Goal: Task Accomplishment & Management: Manage account settings

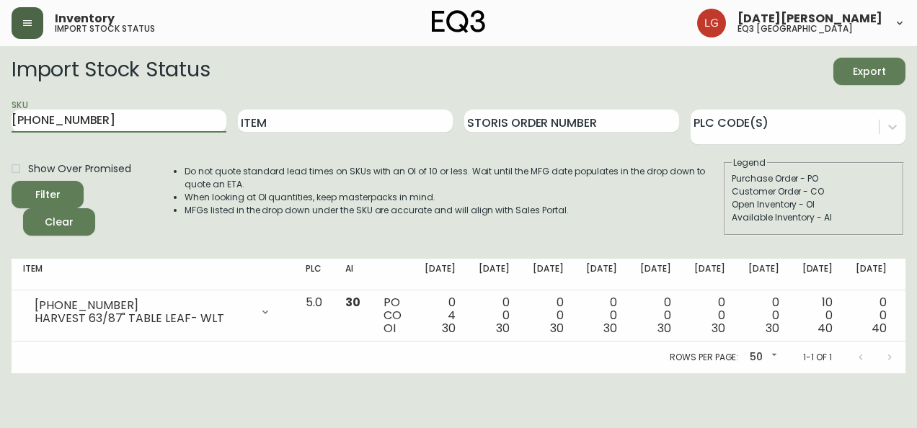
click at [26, 19] on icon "button" at bounding box center [28, 23] width 12 height 12
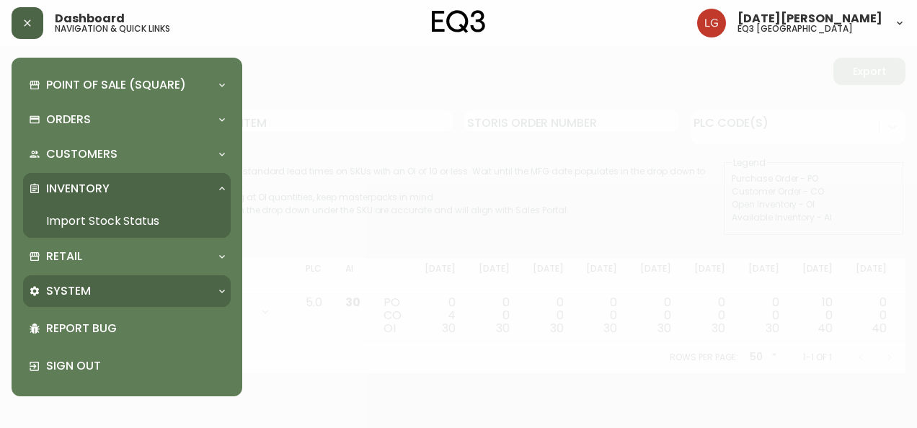
click at [101, 293] on div "System" at bounding box center [120, 291] width 182 height 16
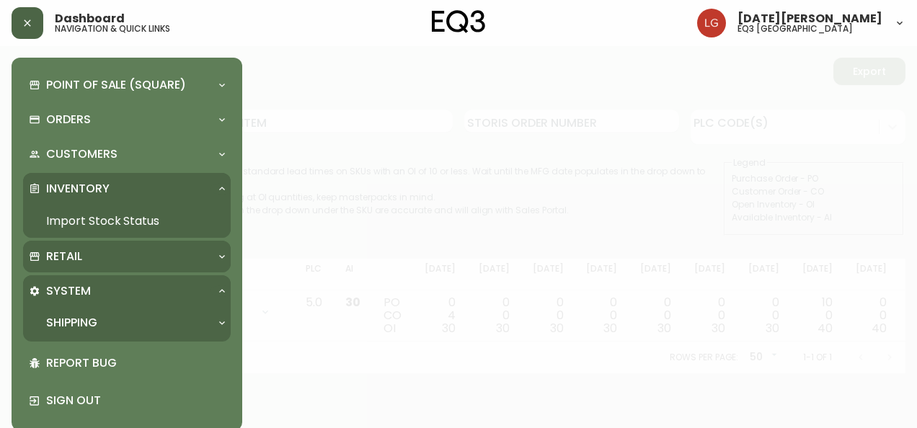
click at [104, 260] on div "Retail" at bounding box center [120, 257] width 182 height 16
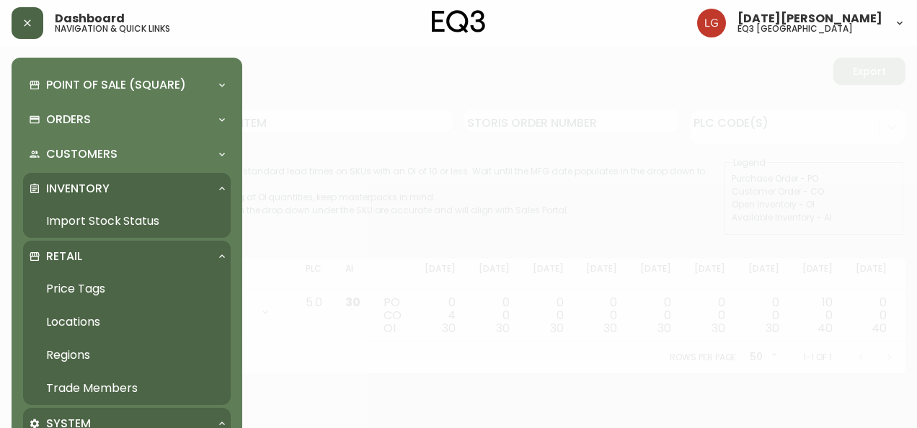
click at [115, 379] on link "Trade Members" at bounding box center [127, 388] width 208 height 33
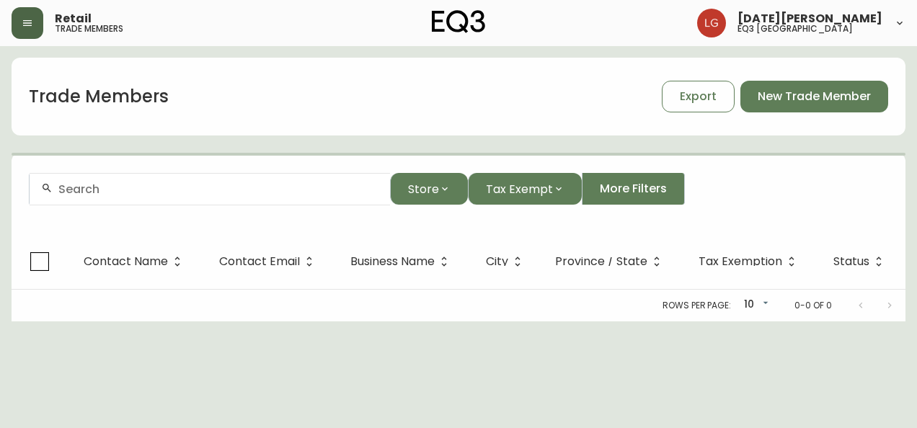
click at [147, 197] on div at bounding box center [210, 189] width 360 height 32
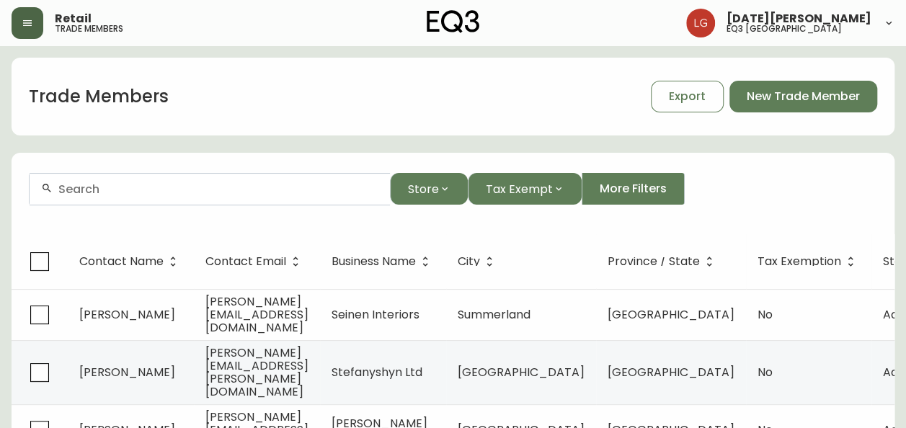
paste input "DREAMLIFE DESIGN INC."
drag, startPoint x: 196, startPoint y: 189, endPoint x: 161, endPoint y: 190, distance: 34.6
click at [161, 190] on input "DREAMLIFE DESIGN INC." at bounding box center [218, 189] width 320 height 14
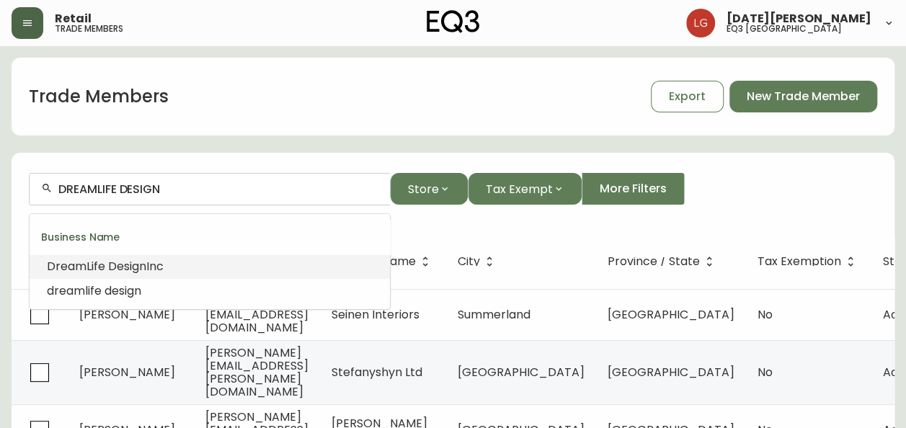
click at [131, 265] on span "Design" at bounding box center [127, 266] width 38 height 17
type input "DreamLife Design Inc"
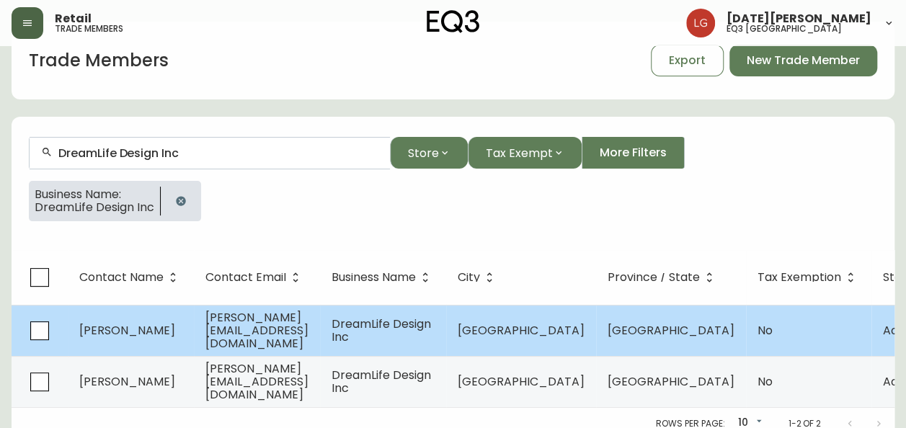
scroll to position [56, 0]
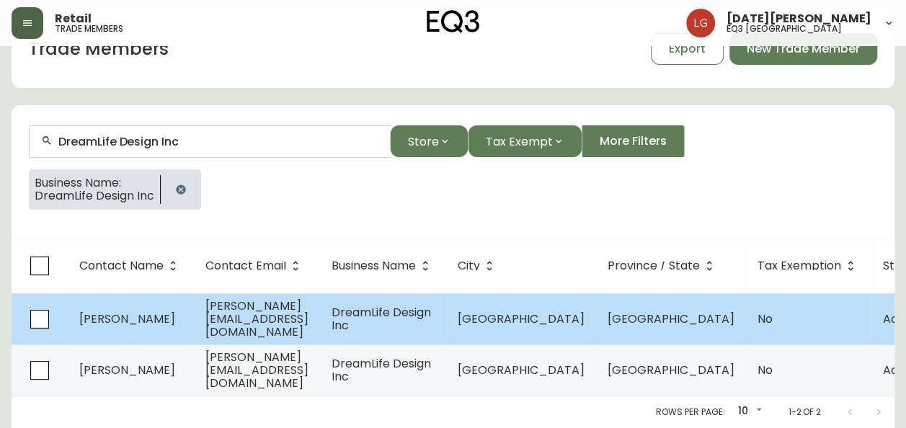
click at [277, 316] on span "[PERSON_NAME][EMAIL_ADDRESS][DOMAIN_NAME]" at bounding box center [256, 319] width 103 height 43
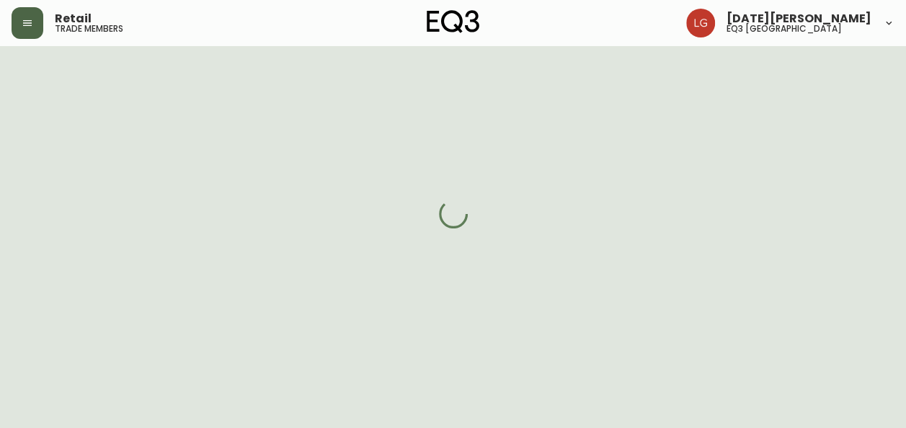
scroll to position [56, 0]
select select "BC"
select select "CA"
select select "CA_EN"
select select "Other"
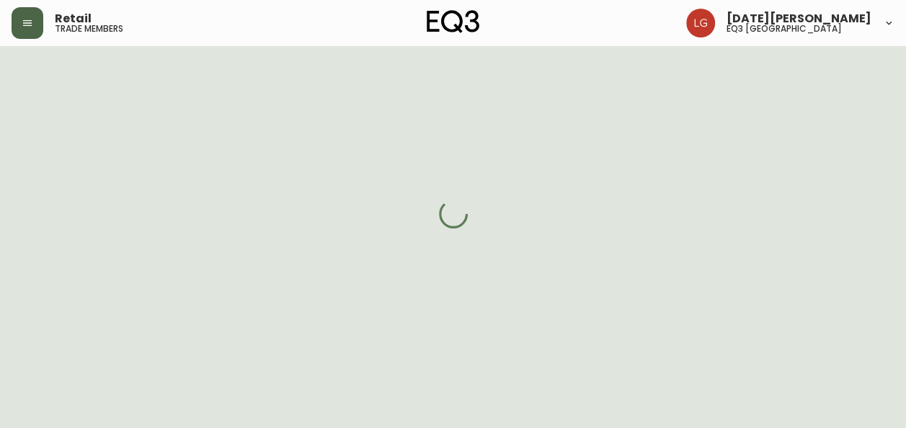
select select "Interior Designer"
select select "cjw10z96p001r6gs00juufhhe"
select select "false"
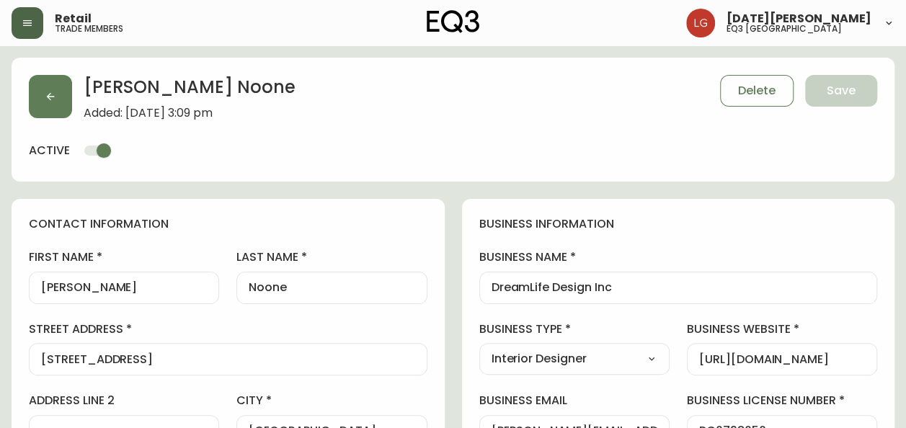
scroll to position [0, 0]
click at [51, 87] on button "button" at bounding box center [50, 96] width 43 height 43
